Goal: Task Accomplishment & Management: Use online tool/utility

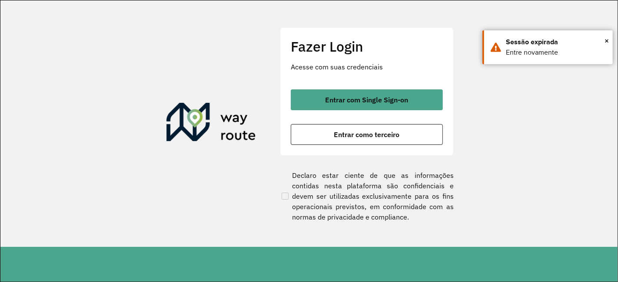
click at [389, 101] on span "Entrar com Single Sign-on" at bounding box center [366, 99] width 83 height 7
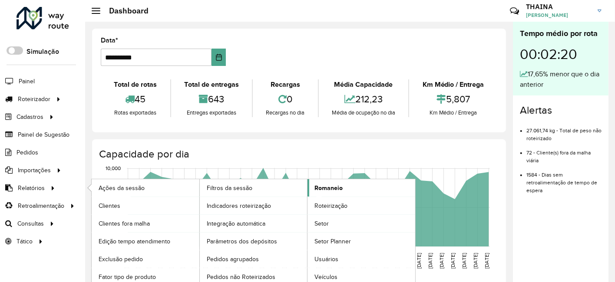
click at [328, 189] on span "Romaneio" at bounding box center [328, 188] width 28 height 9
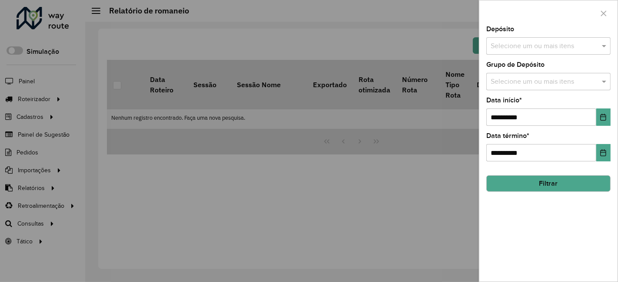
click at [528, 46] on input "text" at bounding box center [543, 46] width 111 height 10
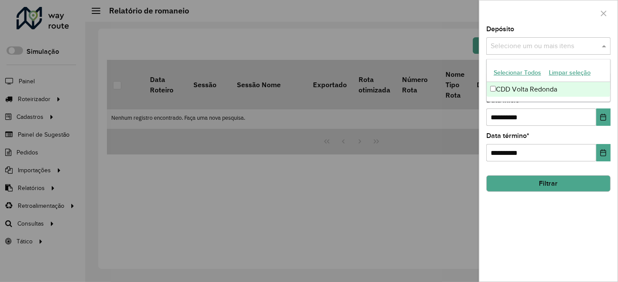
click at [511, 87] on div "CDD Volta Redonda" at bounding box center [548, 89] width 124 height 15
click at [527, 102] on div "**********" at bounding box center [548, 111] width 124 height 29
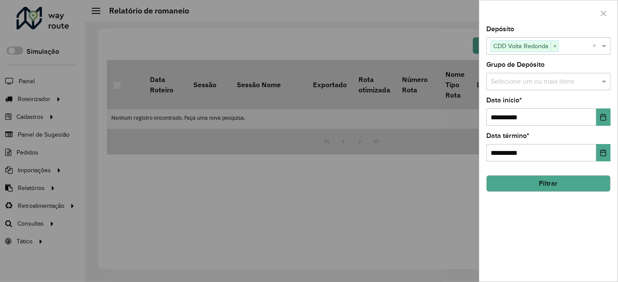
click at [520, 68] on label "Grupo de Depósito" at bounding box center [515, 65] width 58 height 10
click at [520, 83] on input "text" at bounding box center [543, 82] width 111 height 10
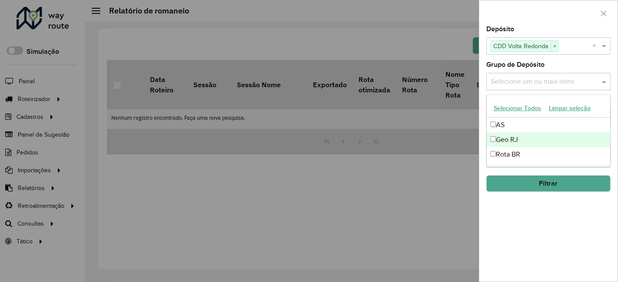
click at [500, 140] on div "Geo RJ" at bounding box center [548, 139] width 124 height 15
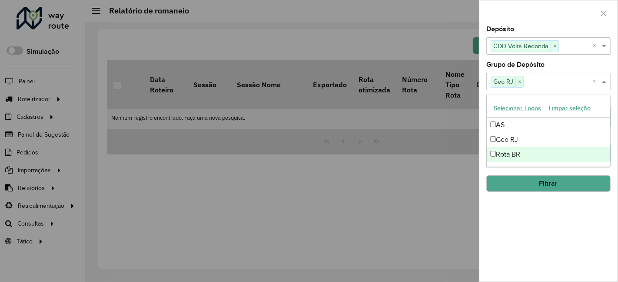
click at [520, 223] on div "**********" at bounding box center [548, 154] width 138 height 256
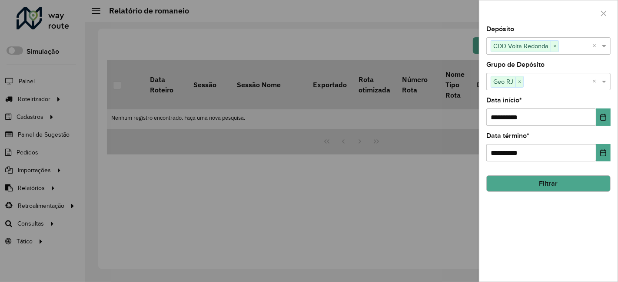
click at [533, 185] on button "Filtrar" at bounding box center [548, 183] width 124 height 17
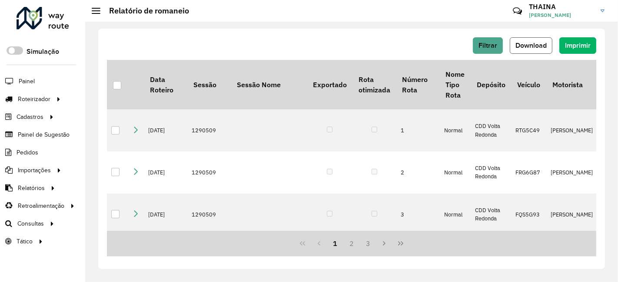
click at [529, 48] on span "Download" at bounding box center [530, 45] width 31 height 7
click at [539, 45] on span "Download" at bounding box center [530, 45] width 31 height 7
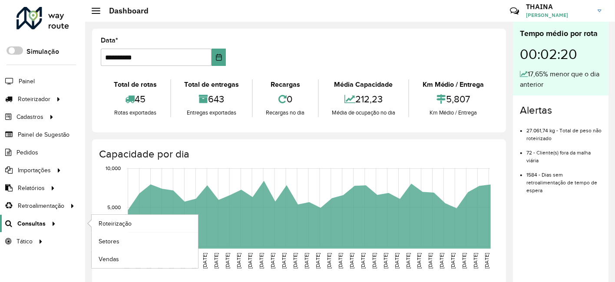
click at [39, 222] on span "Consultas" at bounding box center [31, 223] width 28 height 9
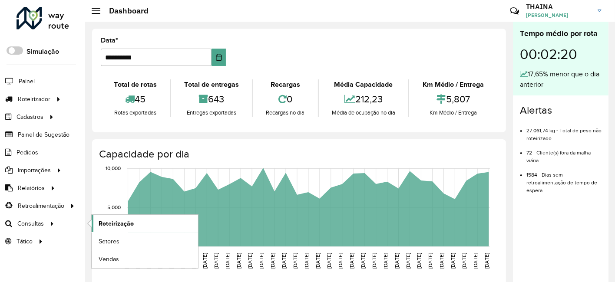
click at [126, 223] on span "Roteirização" at bounding box center [116, 223] width 35 height 9
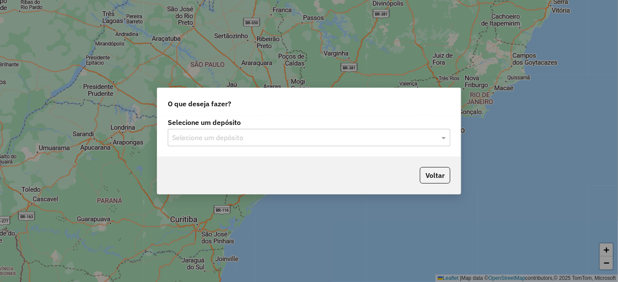
click at [378, 138] on input "text" at bounding box center [300, 138] width 256 height 10
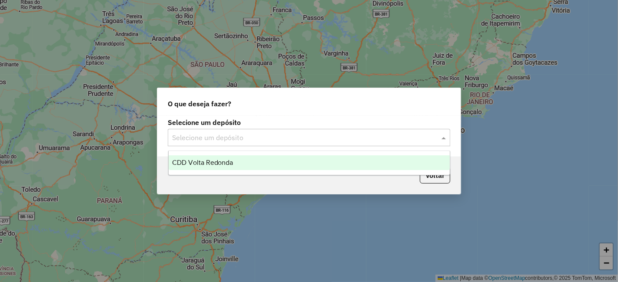
click at [227, 166] on div "CDD Volta Redonda" at bounding box center [309, 163] width 281 height 15
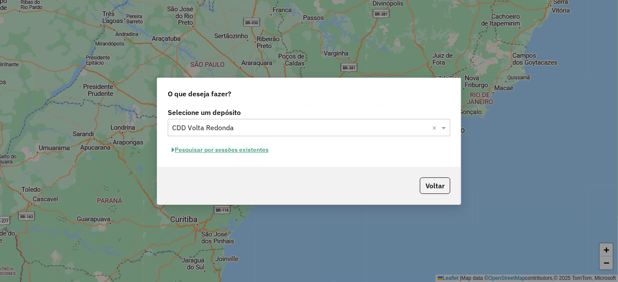
click at [232, 149] on button "Pesquisar por sessões existentes" at bounding box center [220, 149] width 105 height 13
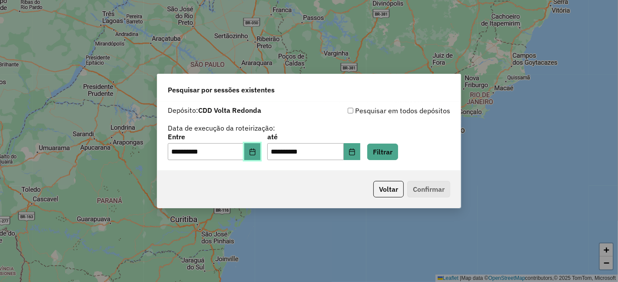
click at [256, 152] on icon "Choose Date" at bounding box center [252, 152] width 7 height 7
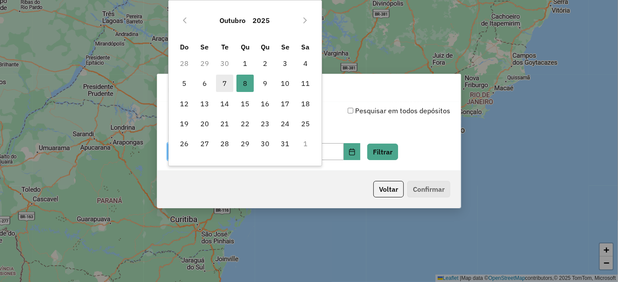
click at [226, 83] on span "7" at bounding box center [224, 83] width 17 height 17
type input "**********"
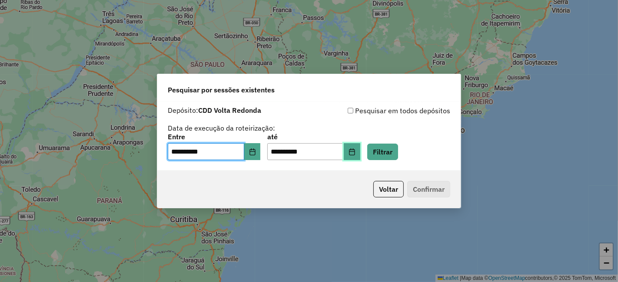
click at [355, 153] on icon "Choose Date" at bounding box center [351, 152] width 7 height 7
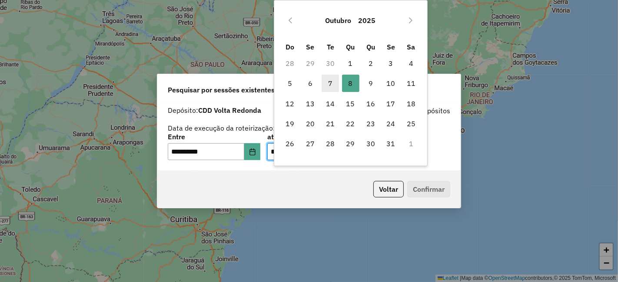
click at [334, 82] on span "7" at bounding box center [329, 83] width 17 height 17
type input "**********"
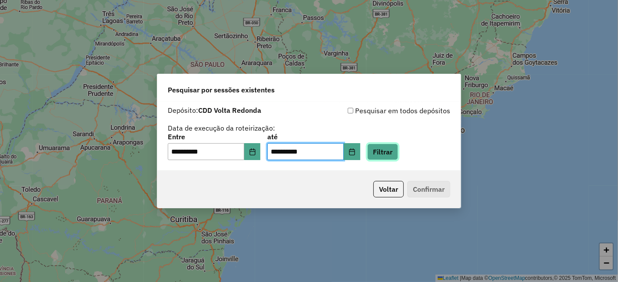
click at [395, 150] on button "Filtrar" at bounding box center [382, 152] width 31 height 17
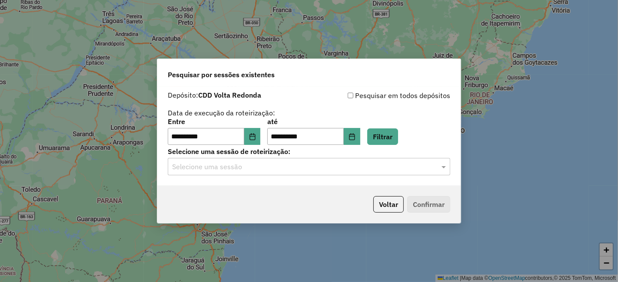
click at [360, 164] on input "text" at bounding box center [300, 167] width 256 height 10
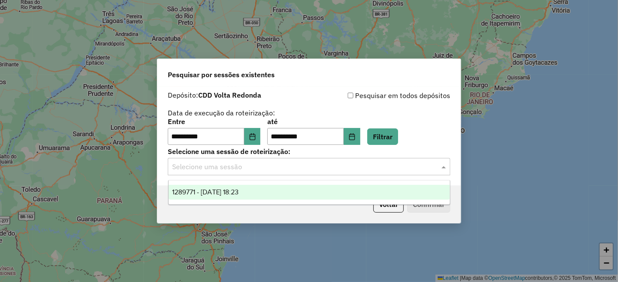
click at [238, 190] on span "1289771 - [DATE] 18:23" at bounding box center [205, 192] width 67 height 7
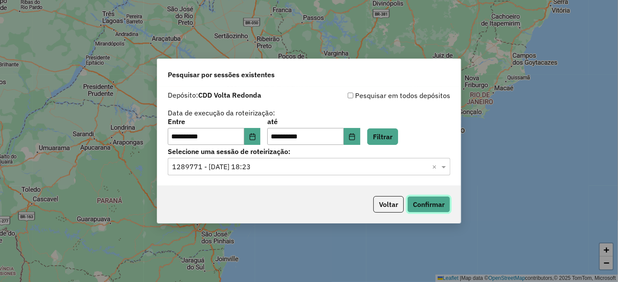
click at [448, 202] on button "Confirmar" at bounding box center [428, 204] width 43 height 17
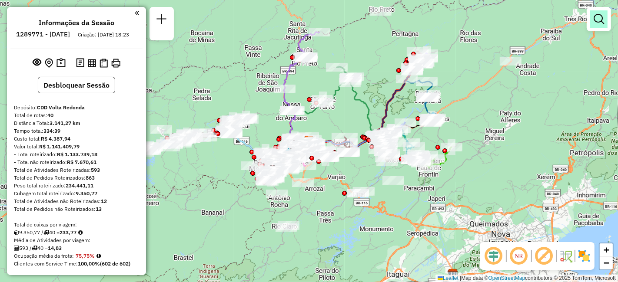
click at [604, 18] on link at bounding box center [598, 18] width 17 height 17
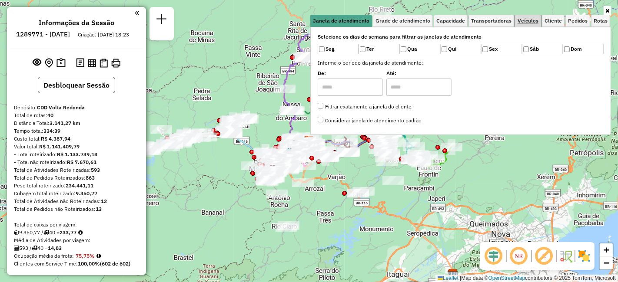
click at [527, 19] on span "Veículos" at bounding box center [527, 20] width 21 height 5
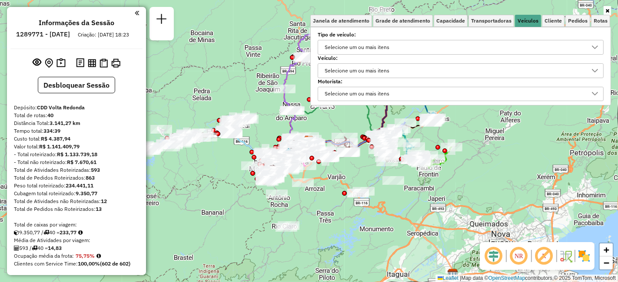
click at [362, 70] on div "Selecione um ou mais itens" at bounding box center [356, 71] width 71 height 14
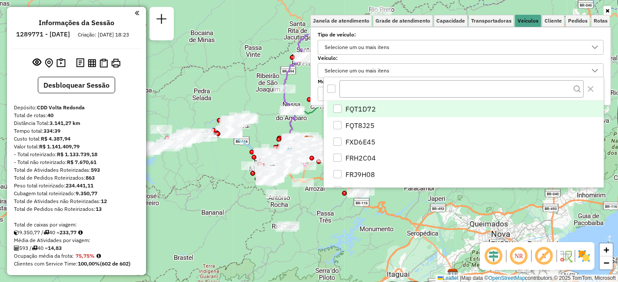
scroll to position [5, 30]
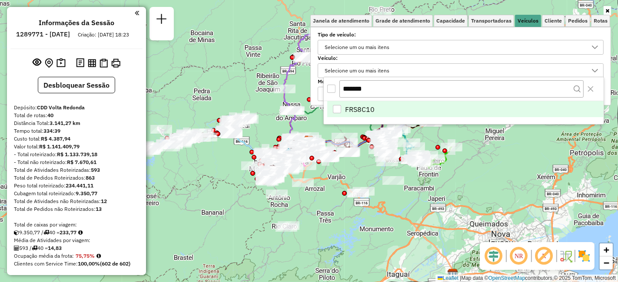
type input "*******"
click at [341, 107] on div "FRS8C10" at bounding box center [337, 109] width 9 height 9
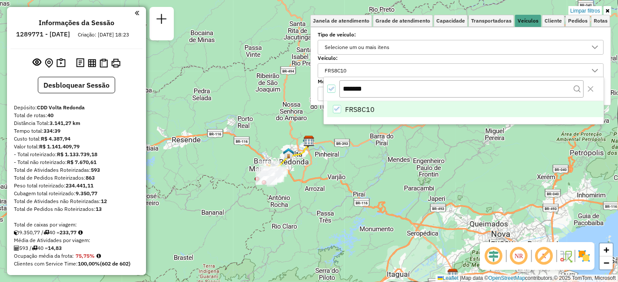
click at [305, 210] on div "Limpar filtros Janela de atendimento Grade de atendimento Capacidade Transporta…" at bounding box center [309, 141] width 618 height 282
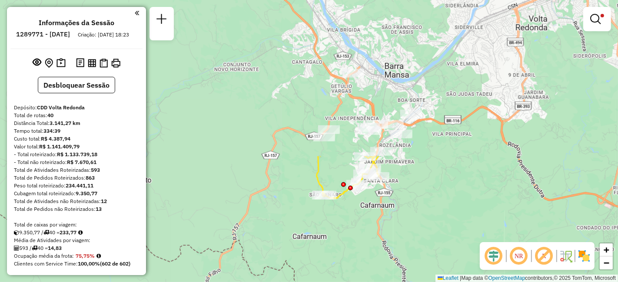
drag, startPoint x: 190, startPoint y: 120, endPoint x: 481, endPoint y: 264, distance: 324.8
click at [477, 282] on html "Aplicando filtros Pop-up bloqueado! Seu navegador bloqueou automáticamente a ab…" at bounding box center [309, 141] width 618 height 282
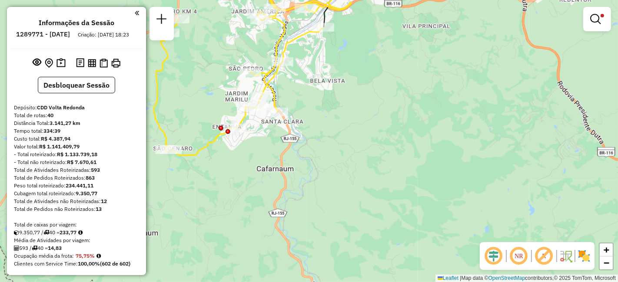
drag, startPoint x: 350, startPoint y: 202, endPoint x: 435, endPoint y: 287, distance: 120.1
click at [435, 282] on html "Aplicando filtros Pop-up bloqueado! Seu navegador bloqueou automáticamente a ab…" at bounding box center [309, 141] width 618 height 282
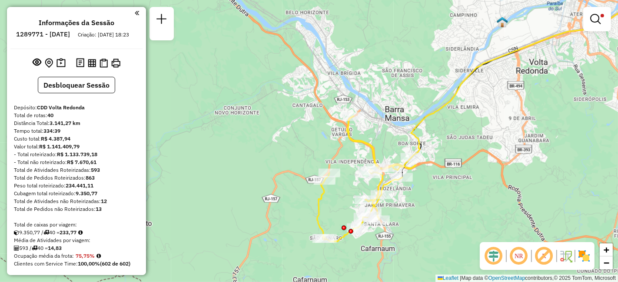
drag, startPoint x: 595, startPoint y: 19, endPoint x: 589, endPoint y: 19, distance: 6.1
click at [594, 19] on em at bounding box center [595, 19] width 10 height 10
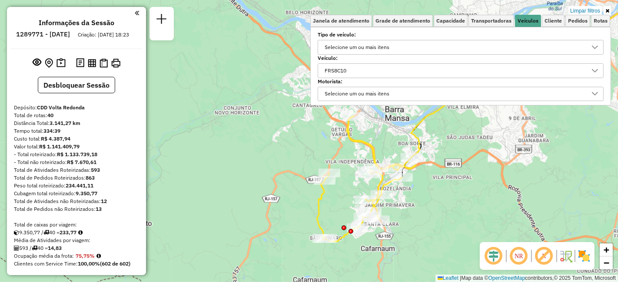
click at [413, 65] on div "FRS8C10" at bounding box center [453, 71] width 265 height 14
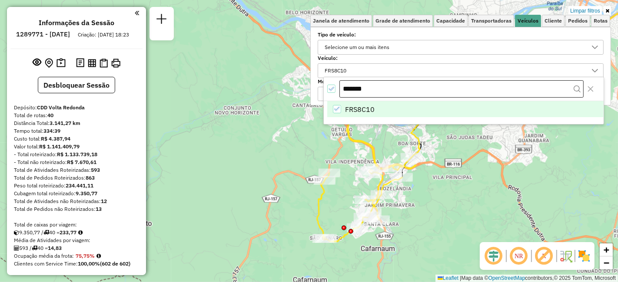
drag, startPoint x: 384, startPoint y: 91, endPoint x: 352, endPoint y: 86, distance: 31.6
click at [352, 86] on input "*******" at bounding box center [461, 88] width 244 height 17
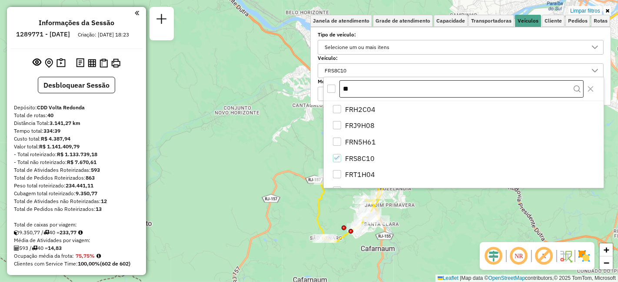
type input "*"
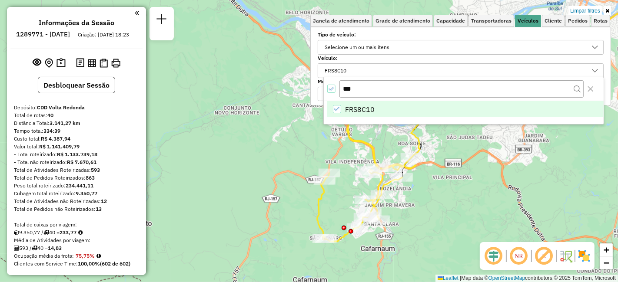
click at [338, 108] on icon "FRS8C10" at bounding box center [337, 109] width 6 height 6
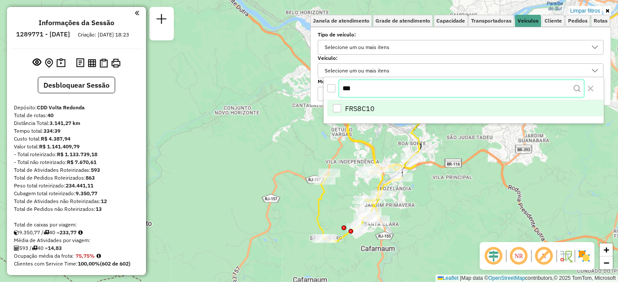
click at [351, 91] on input "***" at bounding box center [461, 88] width 244 height 17
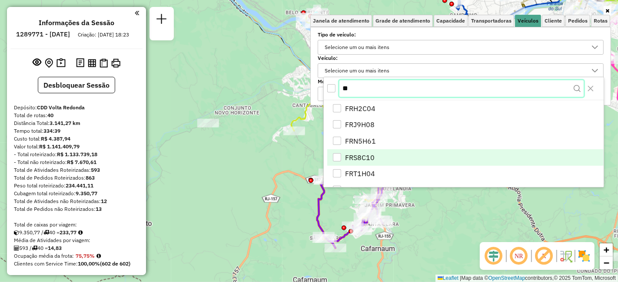
type input "*"
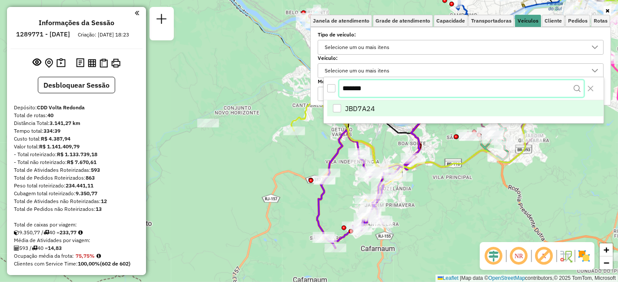
type input "*******"
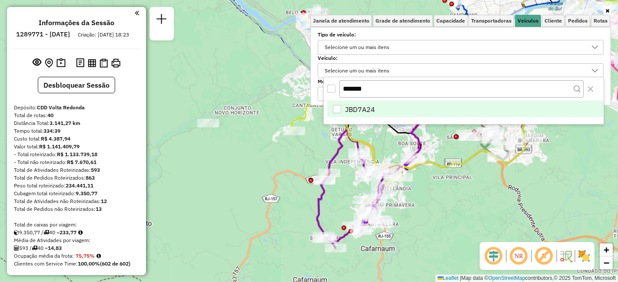
click at [336, 107] on div "JBD7A24" at bounding box center [337, 109] width 8 height 8
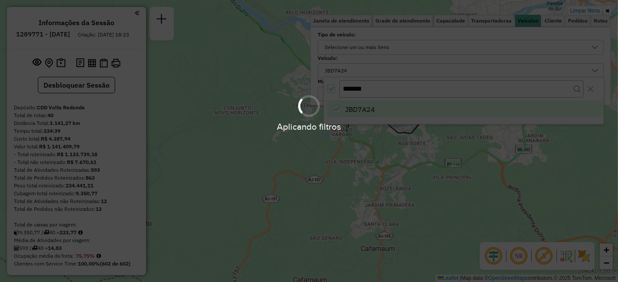
click at [436, 152] on div "Limpar filtros Janela de atendimento Grade de atendimento Capacidade Transporta…" at bounding box center [309, 141] width 618 height 282
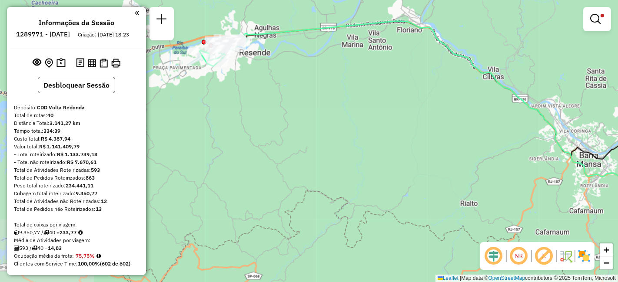
drag, startPoint x: 467, startPoint y: 154, endPoint x: 617, endPoint y: 173, distance: 151.9
click at [617, 173] on icon at bounding box center [484, 99] width 492 height 156
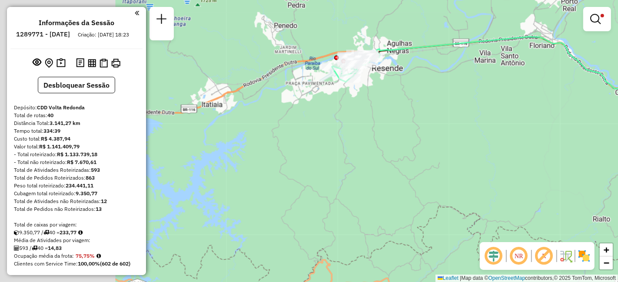
drag, startPoint x: 174, startPoint y: 130, endPoint x: 373, endPoint y: 149, distance: 199.9
click at [373, 149] on div "Limpar filtros Janela de atendimento Grade de atendimento Capacidade Transporta…" at bounding box center [309, 141] width 618 height 282
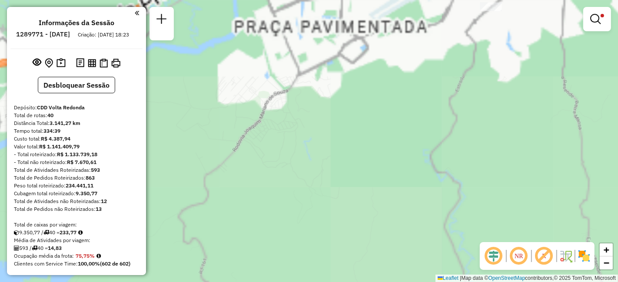
drag, startPoint x: 403, startPoint y: 175, endPoint x: 431, endPoint y: 260, distance: 89.6
click at [432, 260] on div "Limpar filtros Janela de atendimento Grade de atendimento Capacidade Transporta…" at bounding box center [309, 141] width 618 height 282
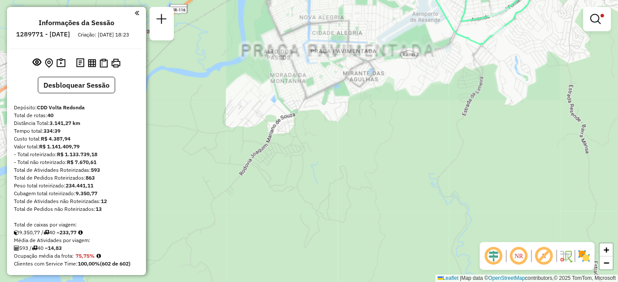
drag, startPoint x: 428, startPoint y: 180, endPoint x: 378, endPoint y: 277, distance: 108.6
click at [380, 275] on div "Limpar filtros Janela de atendimento Grade de atendimento Capacidade Transporta…" at bounding box center [309, 141] width 618 height 282
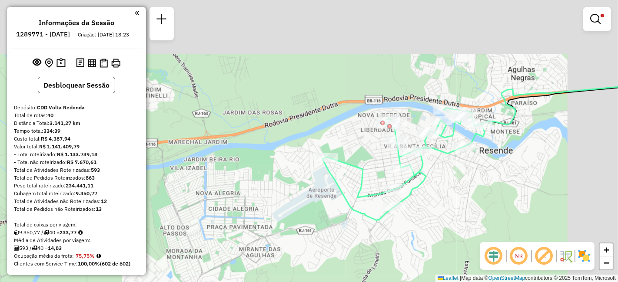
drag, startPoint x: 392, startPoint y: 193, endPoint x: 337, endPoint y: 270, distance: 94.6
click at [337, 270] on div "Limpar filtros Janela de atendimento Grade de atendimento Capacidade Transporta…" at bounding box center [309, 141] width 618 height 282
